Goal: Transaction & Acquisition: Purchase product/service

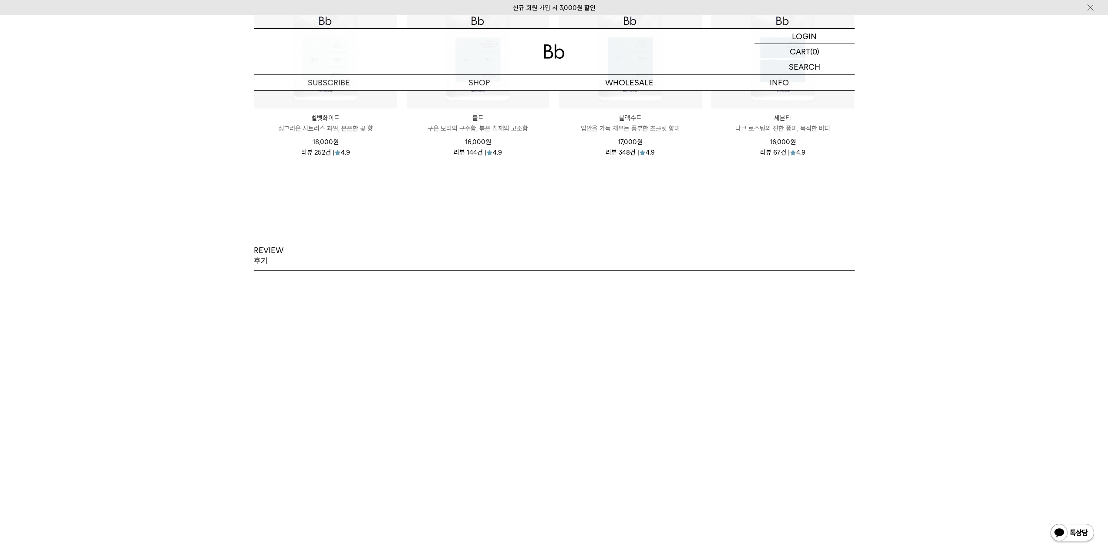
scroll to position [1349, 0]
click at [479, 84] on p "숍" at bounding box center [479, 82] width 150 height 15
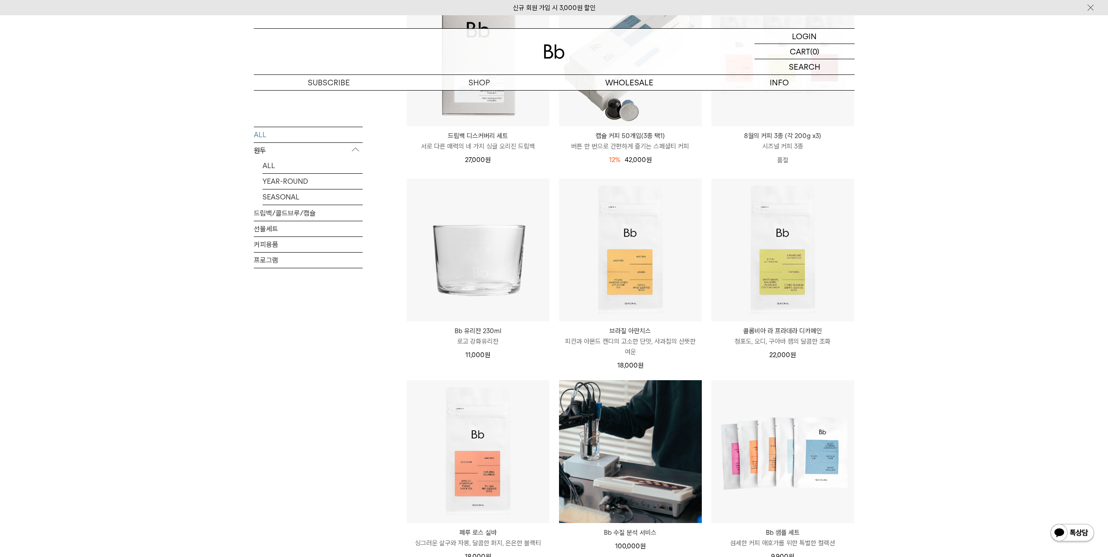
scroll to position [348, 0]
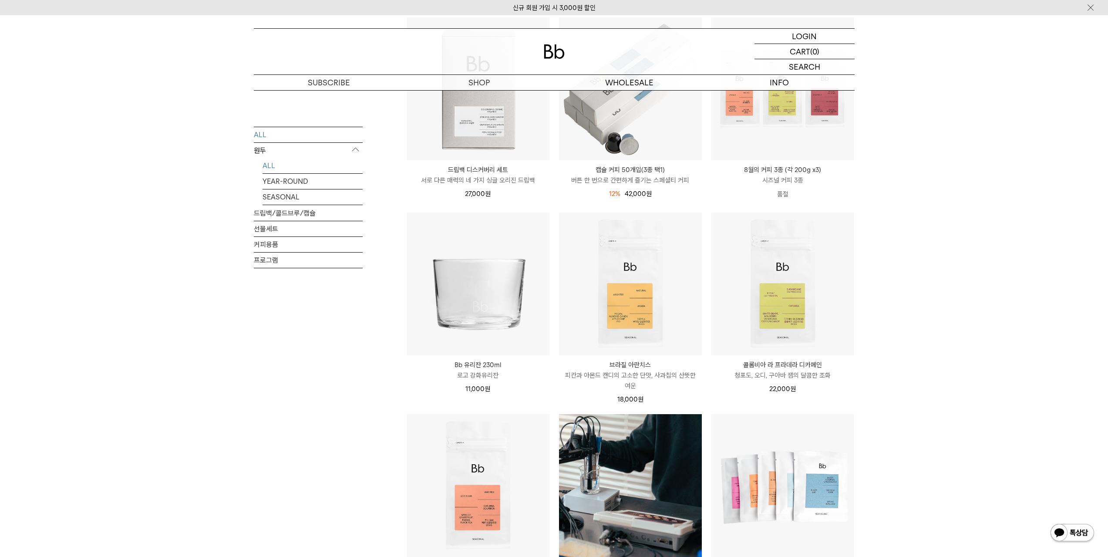
click at [269, 166] on link "ALL" at bounding box center [312, 165] width 100 height 15
